Goal: Task Accomplishment & Management: Use online tool/utility

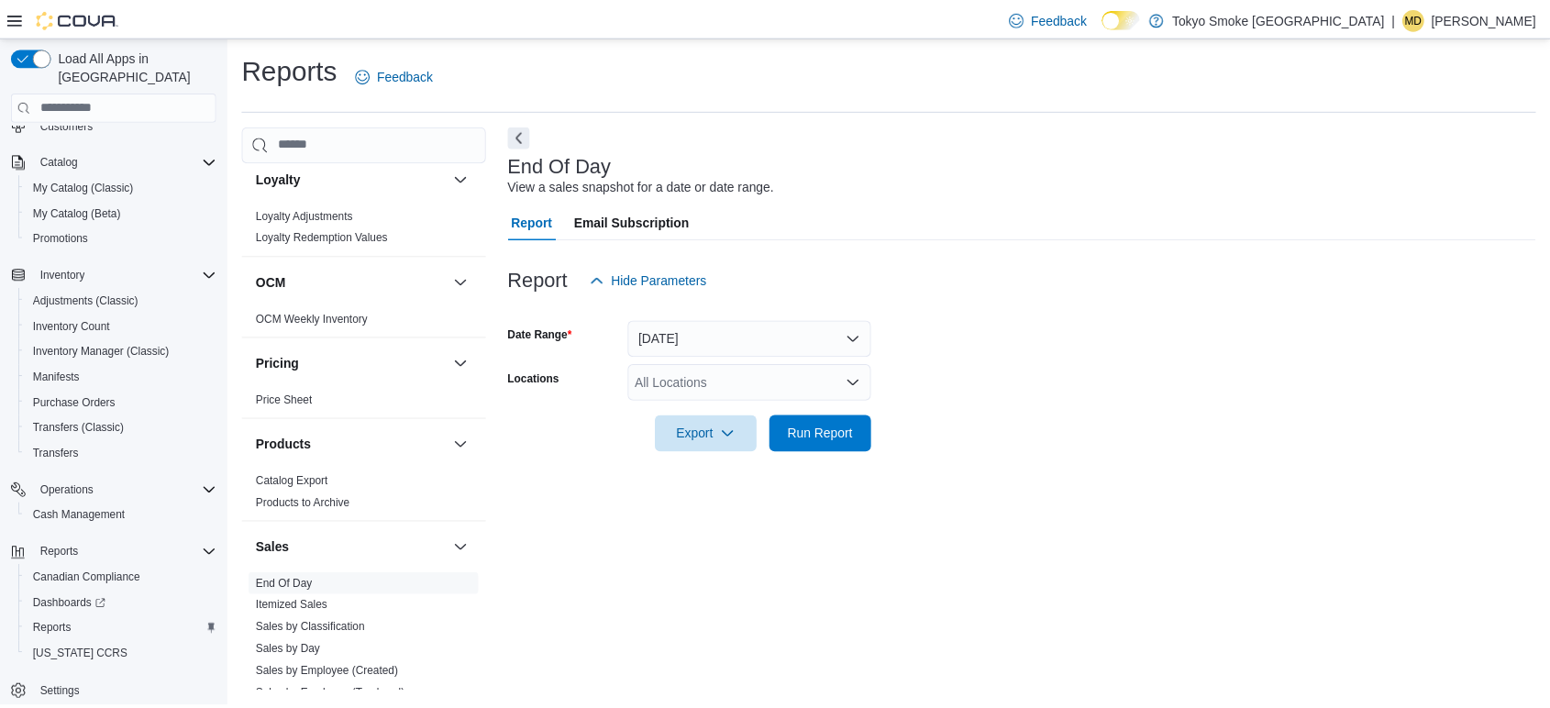
scroll to position [1121, 0]
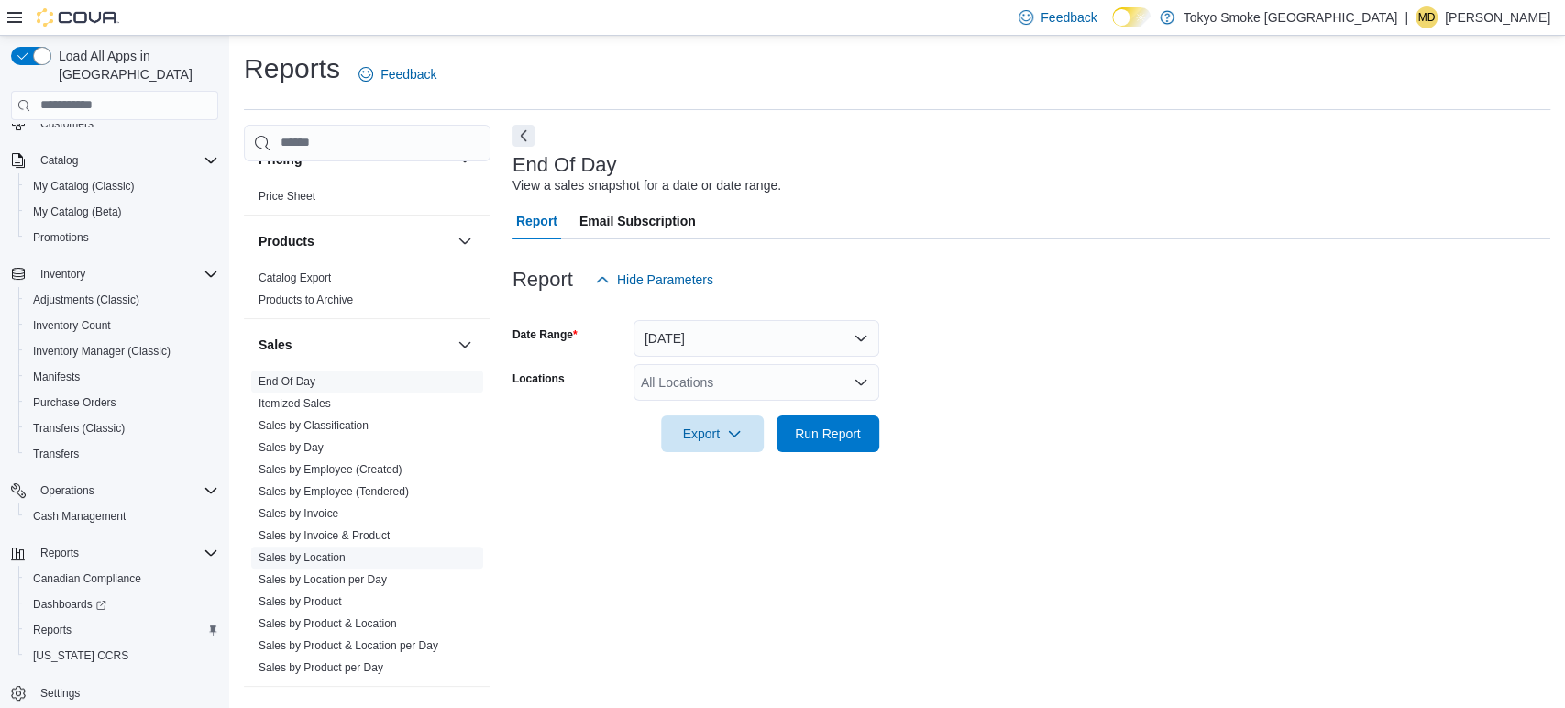
click at [318, 554] on link "Sales by Location" at bounding box center [302, 557] width 87 height 13
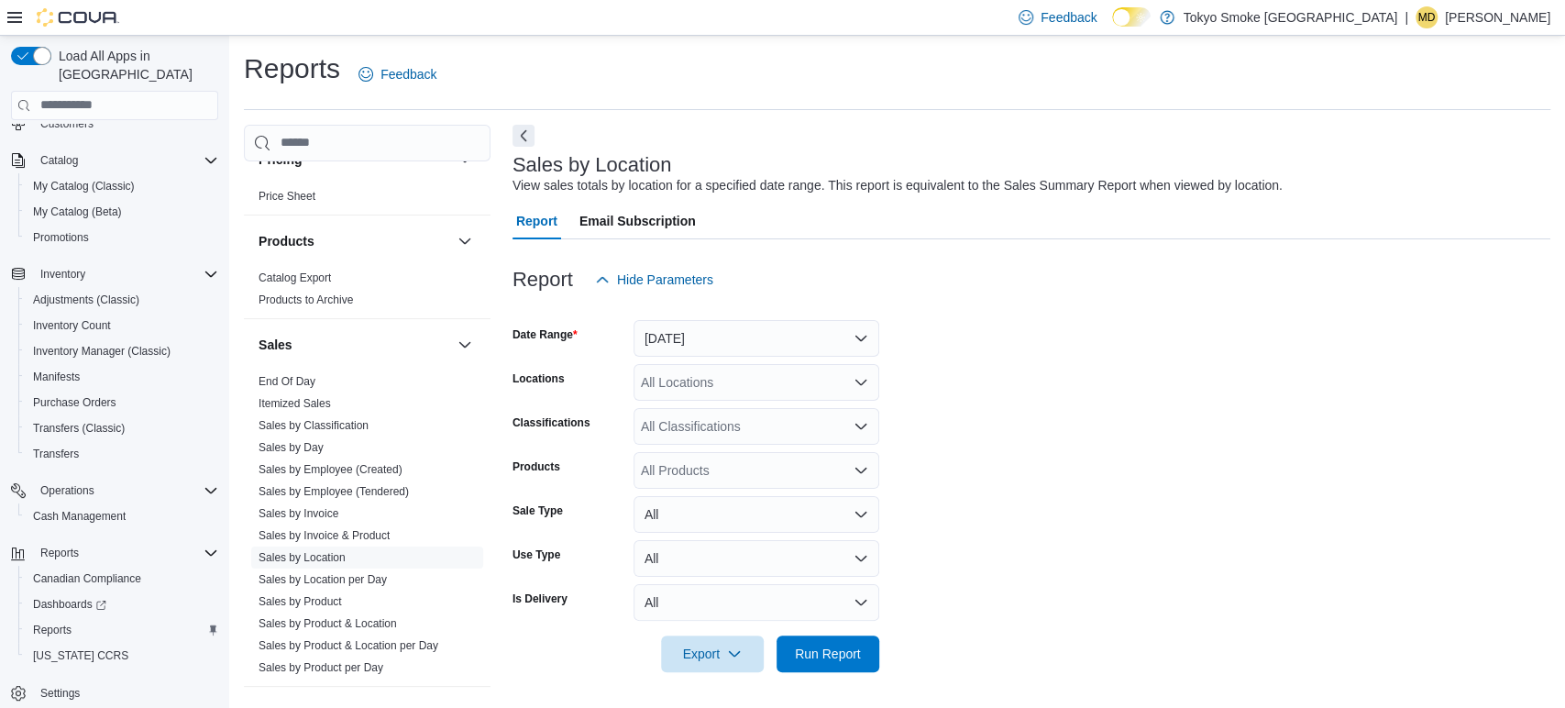
click at [15, 13] on icon at bounding box center [14, 17] width 15 height 11
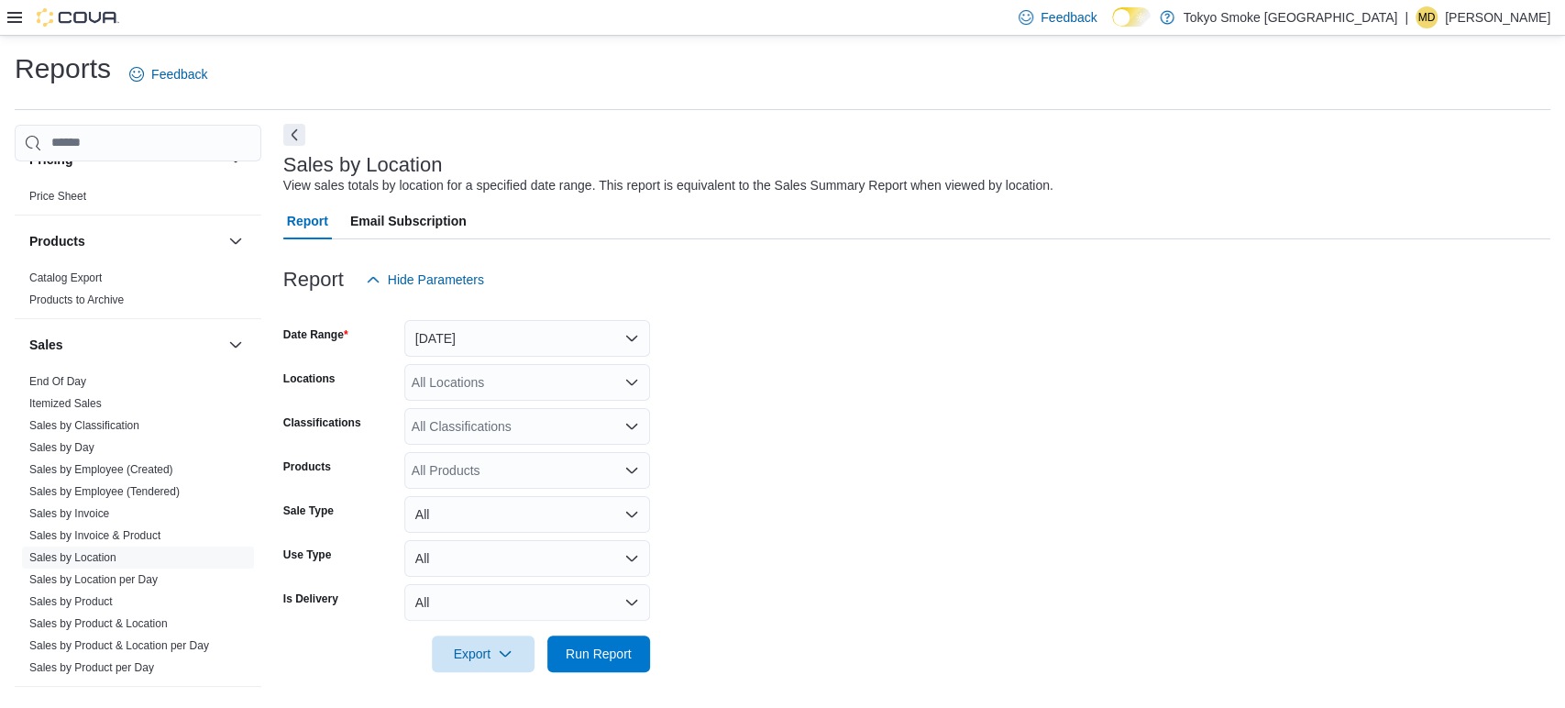
click at [293, 138] on button "Next" at bounding box center [294, 135] width 22 height 22
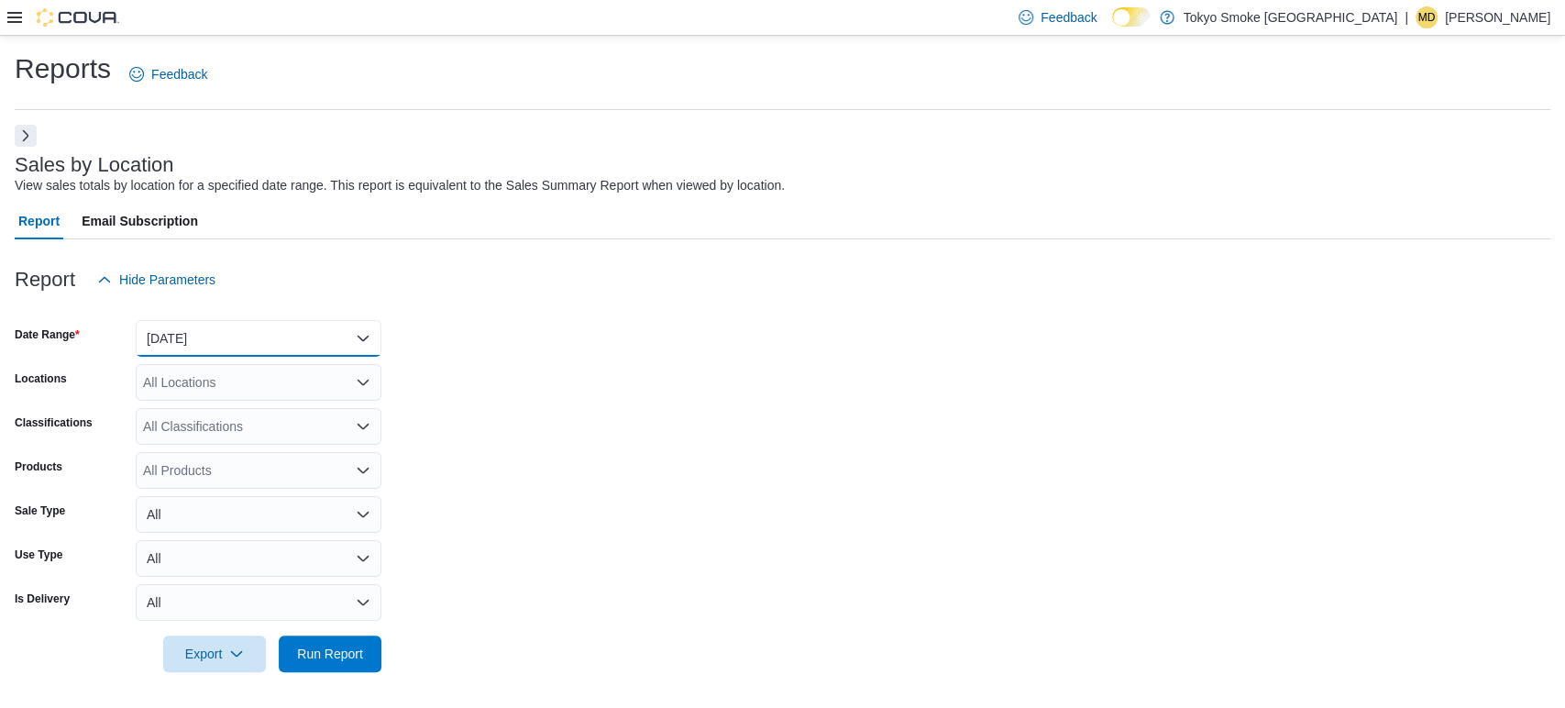
click at [242, 350] on button "[DATE]" at bounding box center [259, 338] width 246 height 37
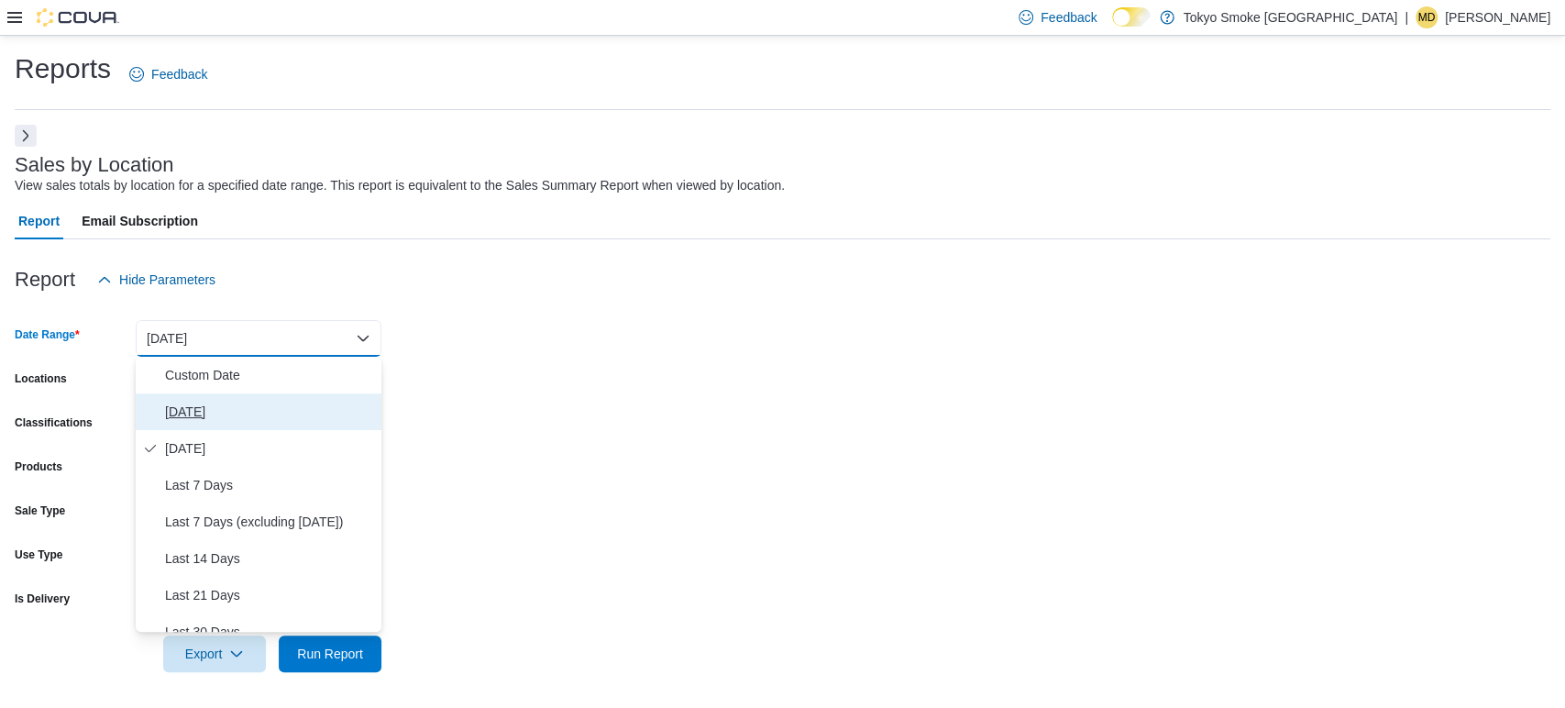
click at [179, 411] on span "[DATE]" at bounding box center [269, 412] width 209 height 22
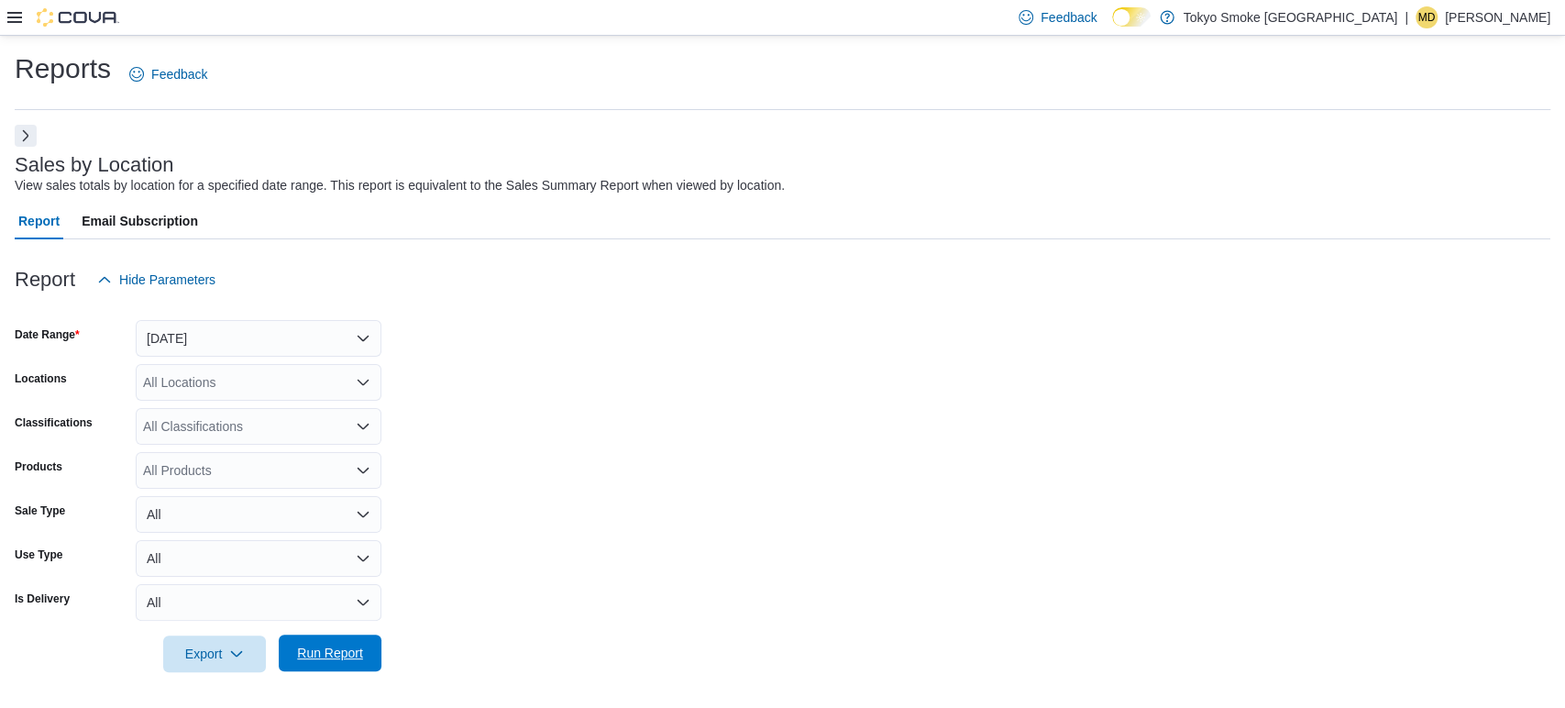
click at [326, 646] on span "Run Report" at bounding box center [330, 653] width 66 height 18
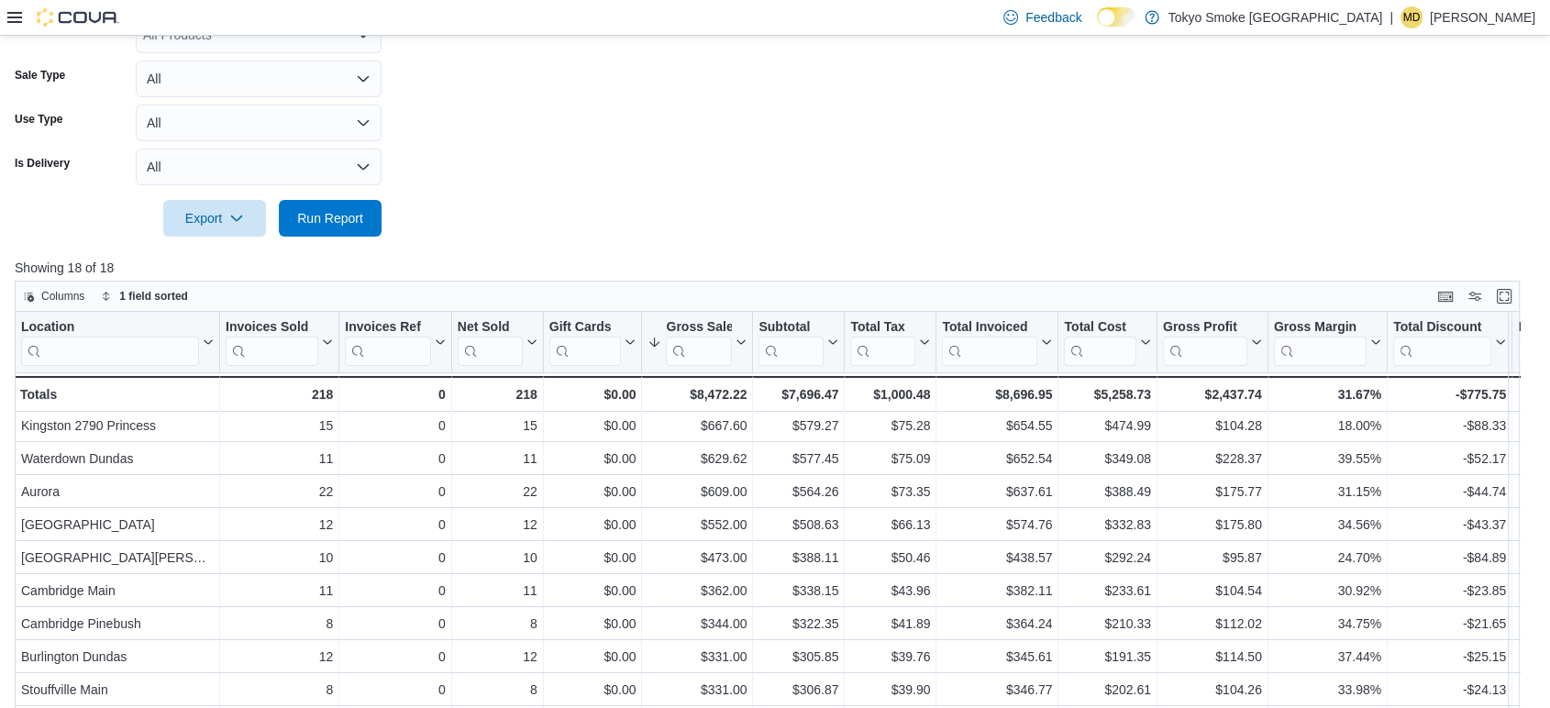
scroll to position [486, 0]
